Goal: Task Accomplishment & Management: Manage account settings

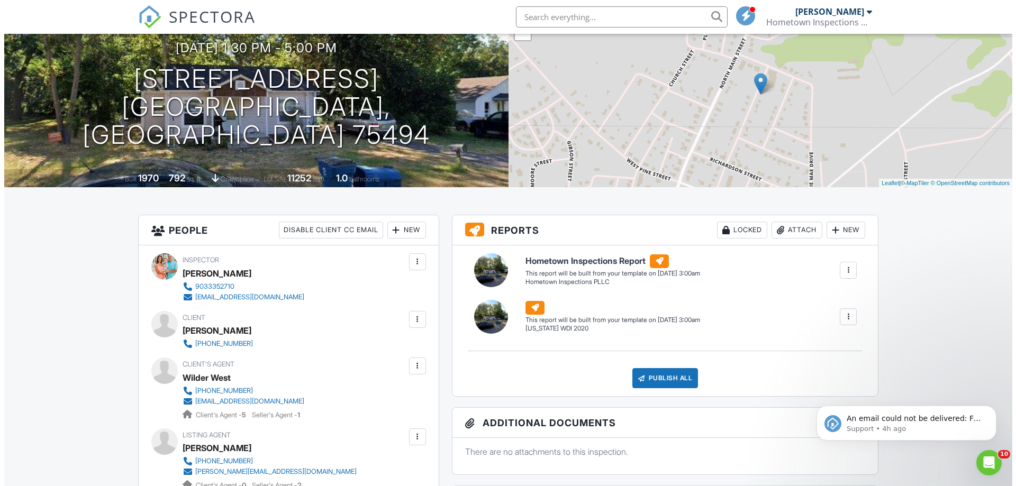
scroll to position [106, 0]
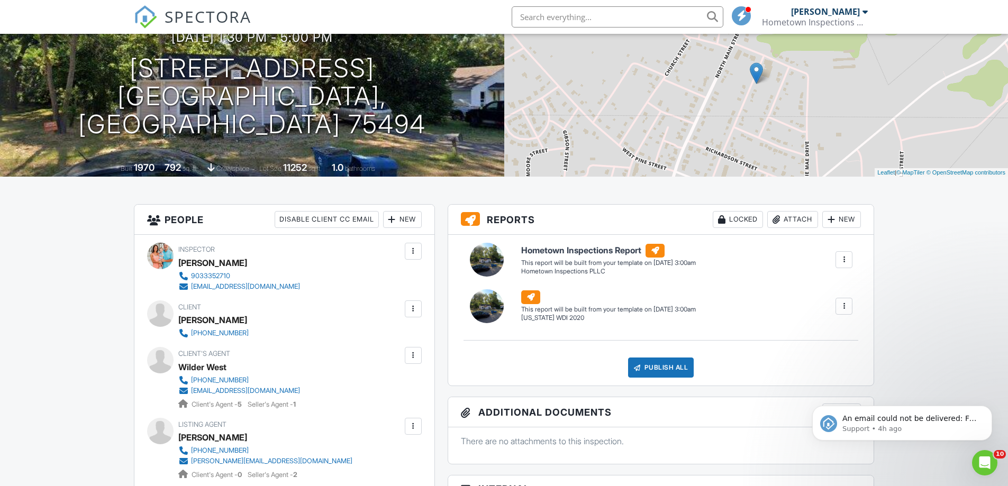
click at [409, 305] on div at bounding box center [413, 309] width 11 height 11
click at [350, 336] on li "Edit" at bounding box center [359, 341] width 114 height 26
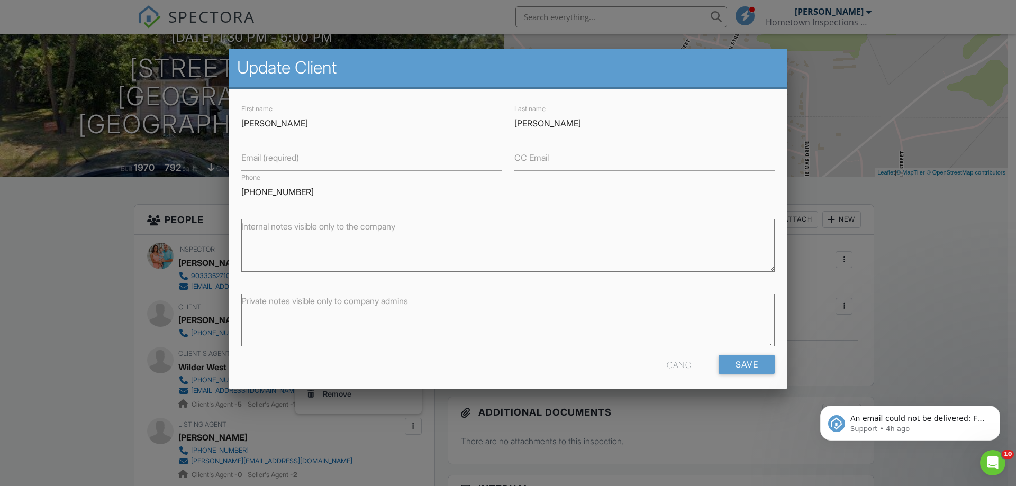
drag, startPoint x: 290, startPoint y: 162, endPoint x: 289, endPoint y: 154, distance: 7.4
click at [290, 159] on label "Email (required)" at bounding box center [270, 158] width 58 height 12
click at [290, 159] on input "Email (required)" at bounding box center [371, 158] width 260 height 26
type input "[EMAIL_ADDRESS][DOMAIN_NAME]"
click at [747, 359] on input "Save" at bounding box center [746, 364] width 56 height 19
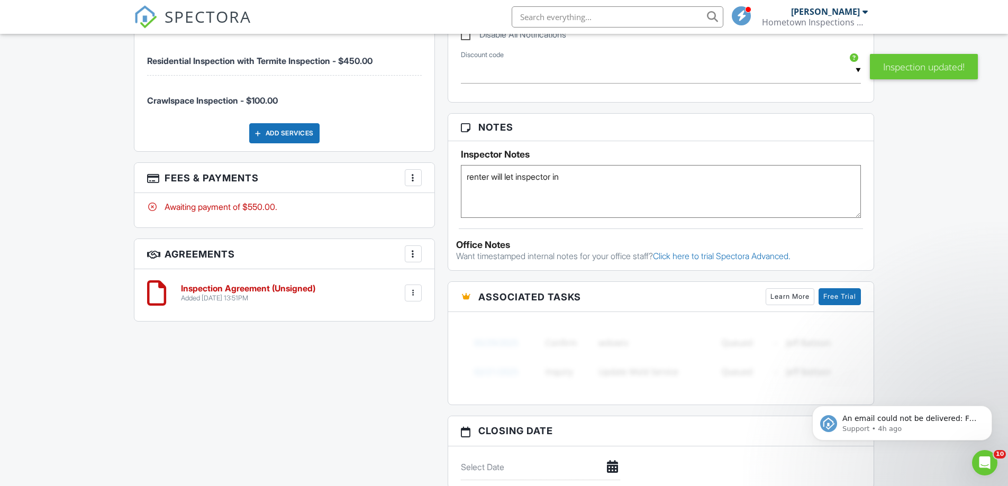
scroll to position [793, 0]
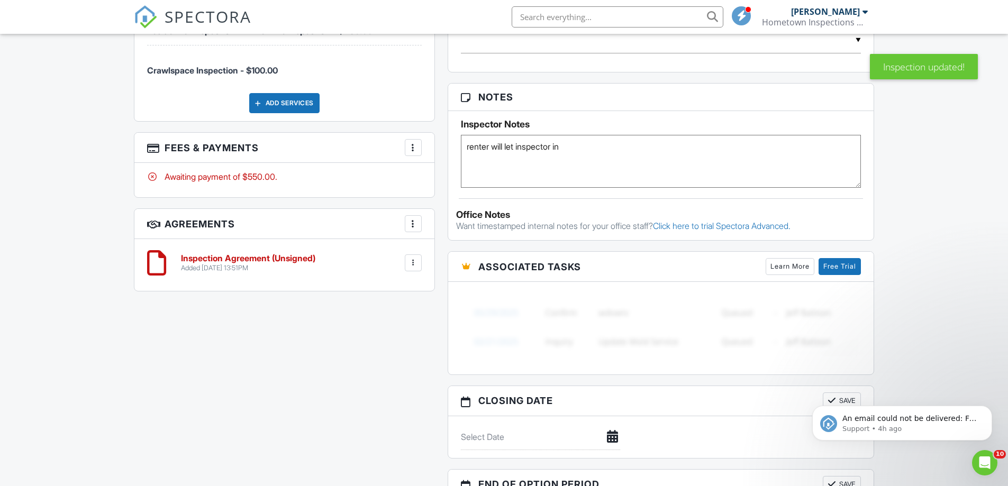
click at [413, 265] on div at bounding box center [413, 263] width 11 height 11
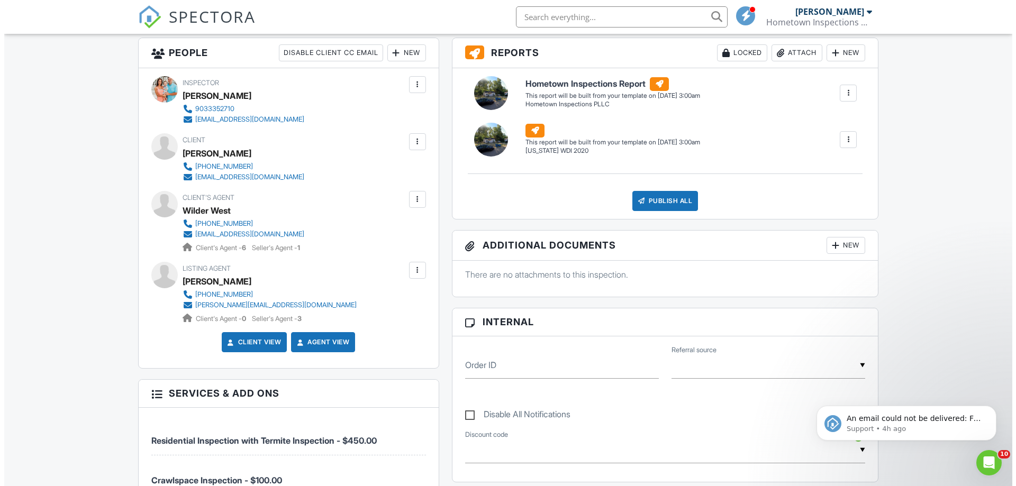
scroll to position [351, 0]
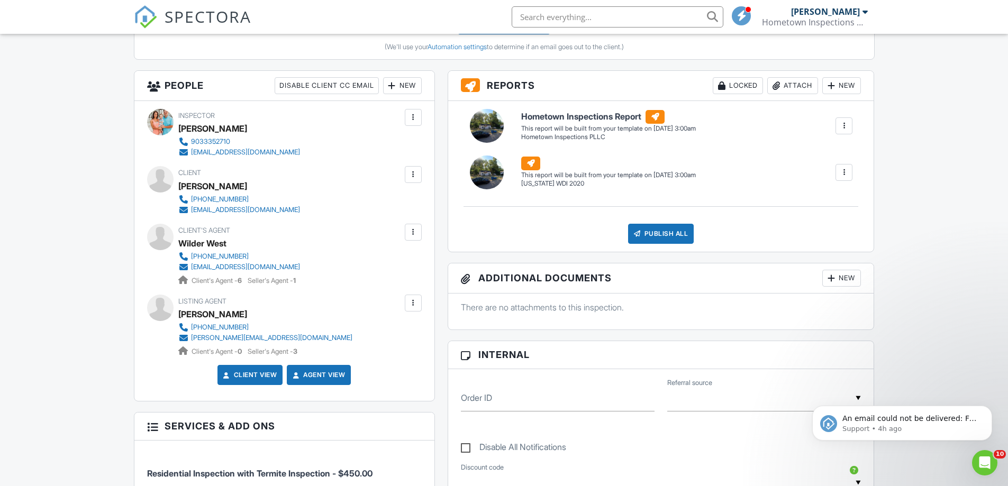
click at [415, 172] on div at bounding box center [413, 174] width 11 height 11
click at [366, 230] on li "Resend Confirmation Email" at bounding box center [356, 233] width 118 height 26
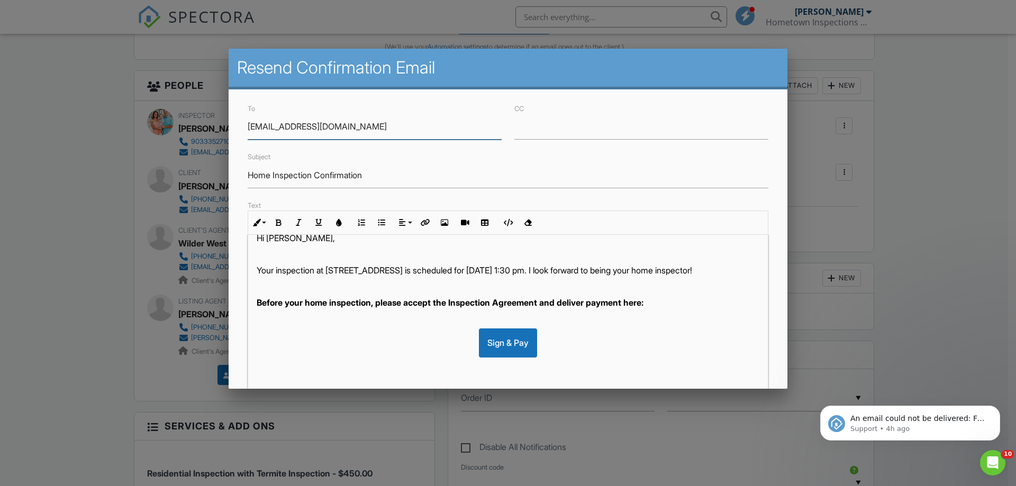
scroll to position [27, 0]
click at [520, 302] on strong "Before your home inspection, please accept the Inspection Agreement and deliver…" at bounding box center [450, 302] width 387 height 11
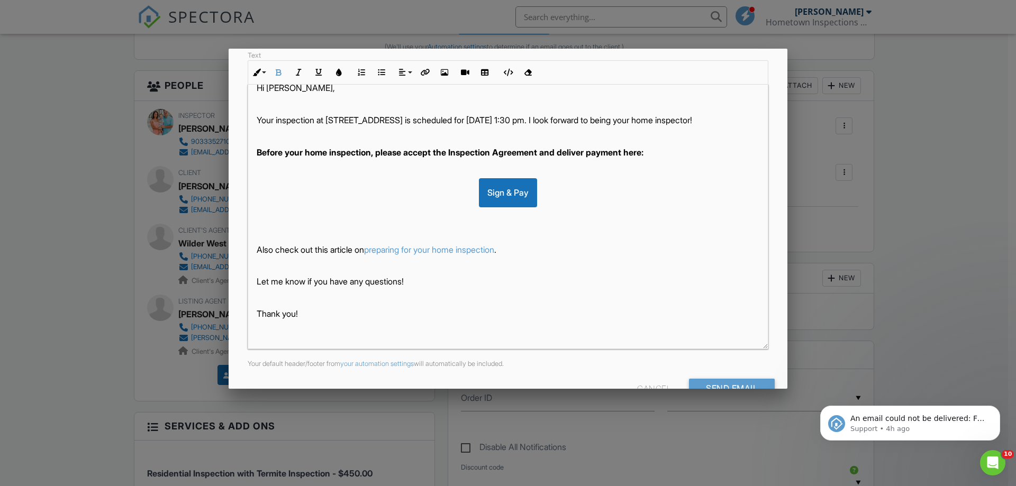
scroll to position [159, 0]
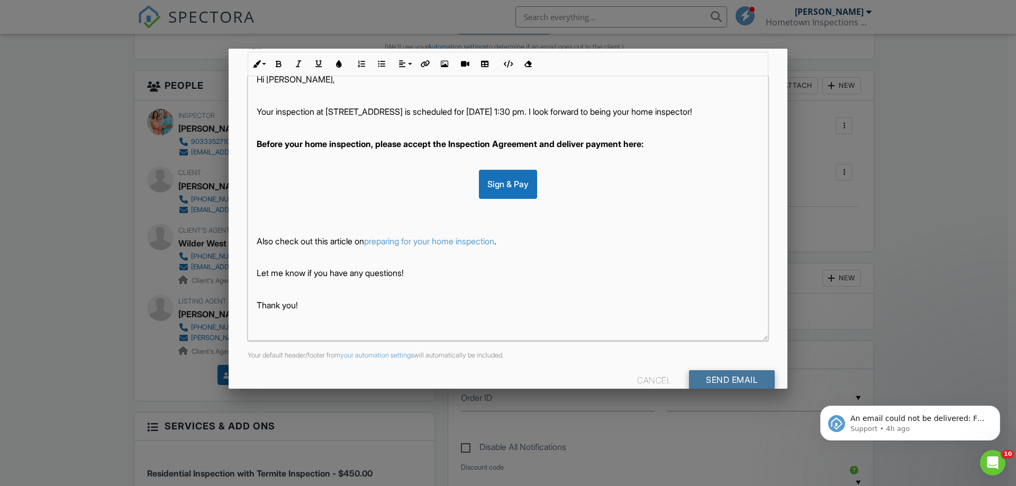
click at [725, 378] on input "Send Email" at bounding box center [732, 379] width 86 height 19
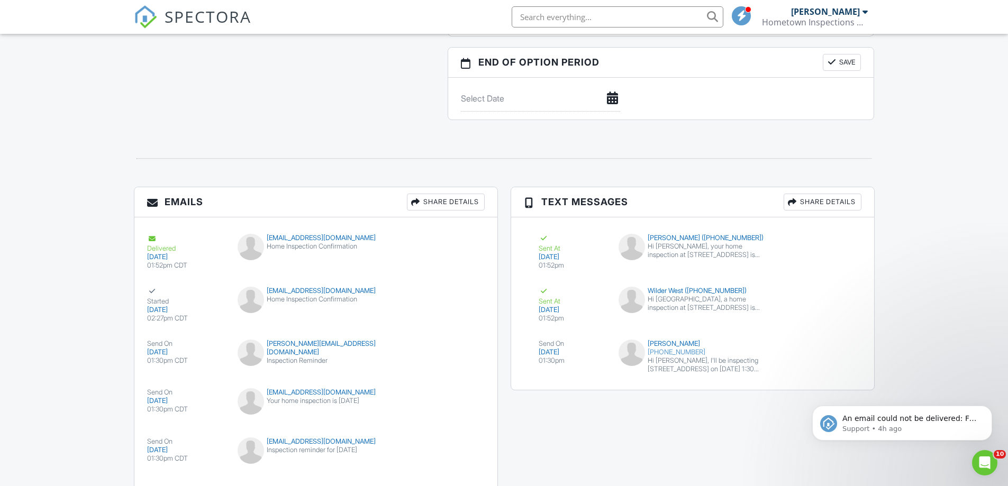
scroll to position [1303, 0]
